Goal: Information Seeking & Learning: Compare options

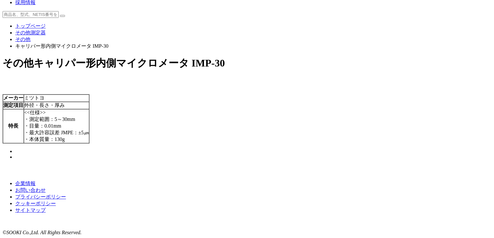
scroll to position [98, 0]
click at [171, 154] on div "トップページ その他測定器 その他 キャリパー形内側マイクロメータ IMP-30 その他 キャリパー形内側マイクロメータ IMP-30 メーカー ミツトヨ 測…" at bounding box center [247, 85] width 489 height 149
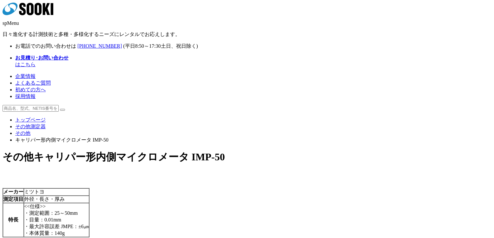
scroll to position [94, 0]
click at [452, 163] on div "その他 キャリパー形内側マイクロメータ IMP-30 メーカー ミツトヨ 測定項目 外径・長さ・厚み 特長 <<仕様>> ・測定範囲：5～30mm ・目量：0…" at bounding box center [247, 201] width 489 height 103
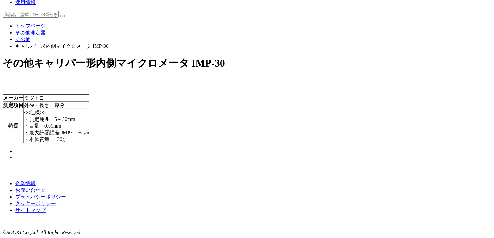
click at [338, 202] on div "企業情報 お問い合わせ プライバシーポリシー クッキーポリシー サイトマップ" at bounding box center [247, 196] width 489 height 33
